Goal: Find specific page/section: Find specific page/section

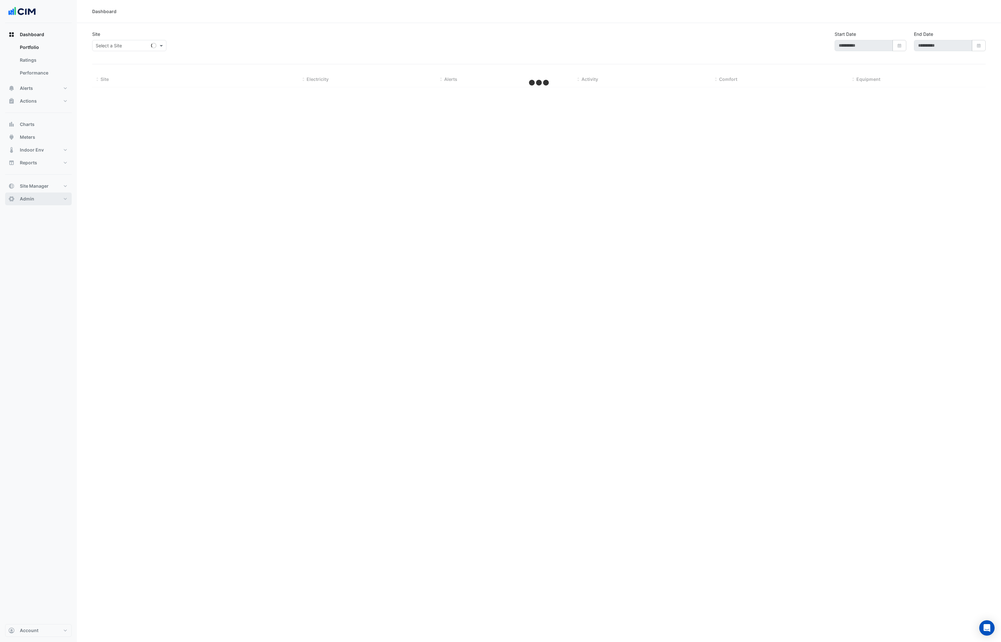
click at [35, 195] on button "Admin" at bounding box center [38, 199] width 67 height 13
click at [530, 146] on div "Customers Name Action CIM Edit Users Groups Permissions Clients Contractors" at bounding box center [539, 321] width 924 height 642
click at [776, 164] on div "Customers Name Action CIM Edit Users Groups Permissions Clients Contractors" at bounding box center [539, 321] width 924 height 642
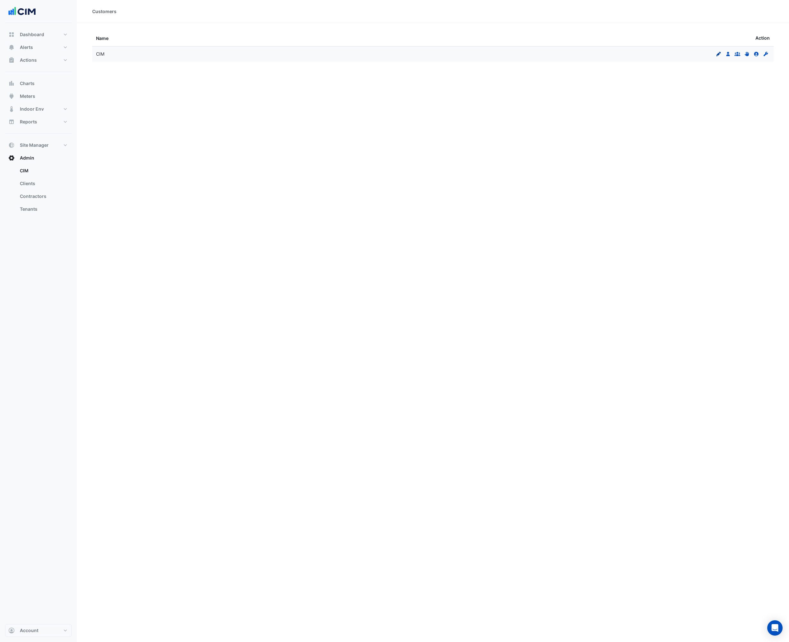
click at [718, 54] on icon at bounding box center [718, 54] width 4 height 4
